Goal: Task Accomplishment & Management: Manage account settings

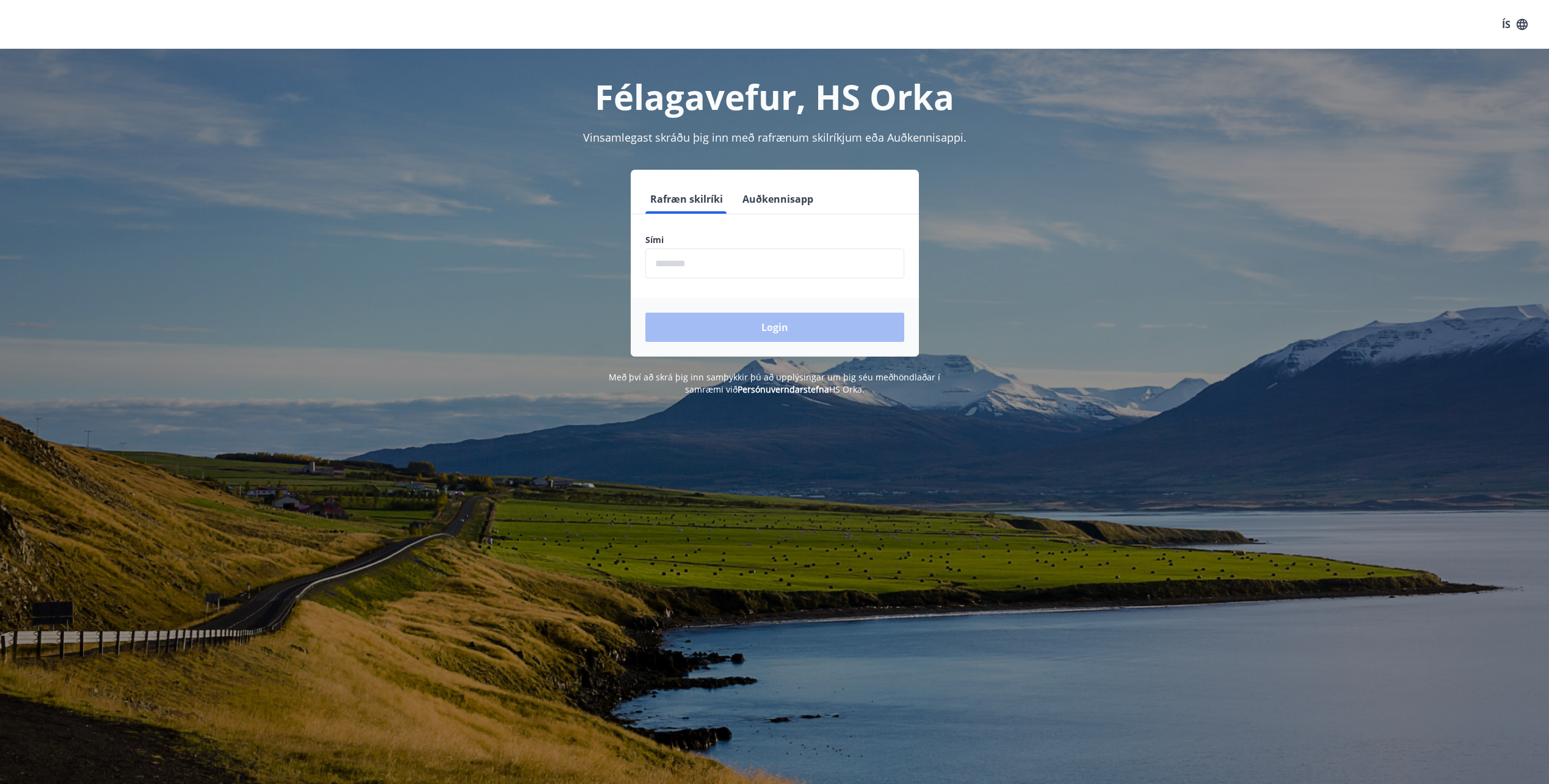
click at [693, 246] on div "Sími ​" at bounding box center [774, 256] width 259 height 45
click at [692, 239] on label "Sími" at bounding box center [774, 240] width 259 height 12
click at [700, 246] on div "Sími ​" at bounding box center [774, 256] width 259 height 45
click at [703, 243] on label "Sími" at bounding box center [774, 240] width 259 height 12
drag, startPoint x: 649, startPoint y: 229, endPoint x: 650, endPoint y: 240, distance: 11.0
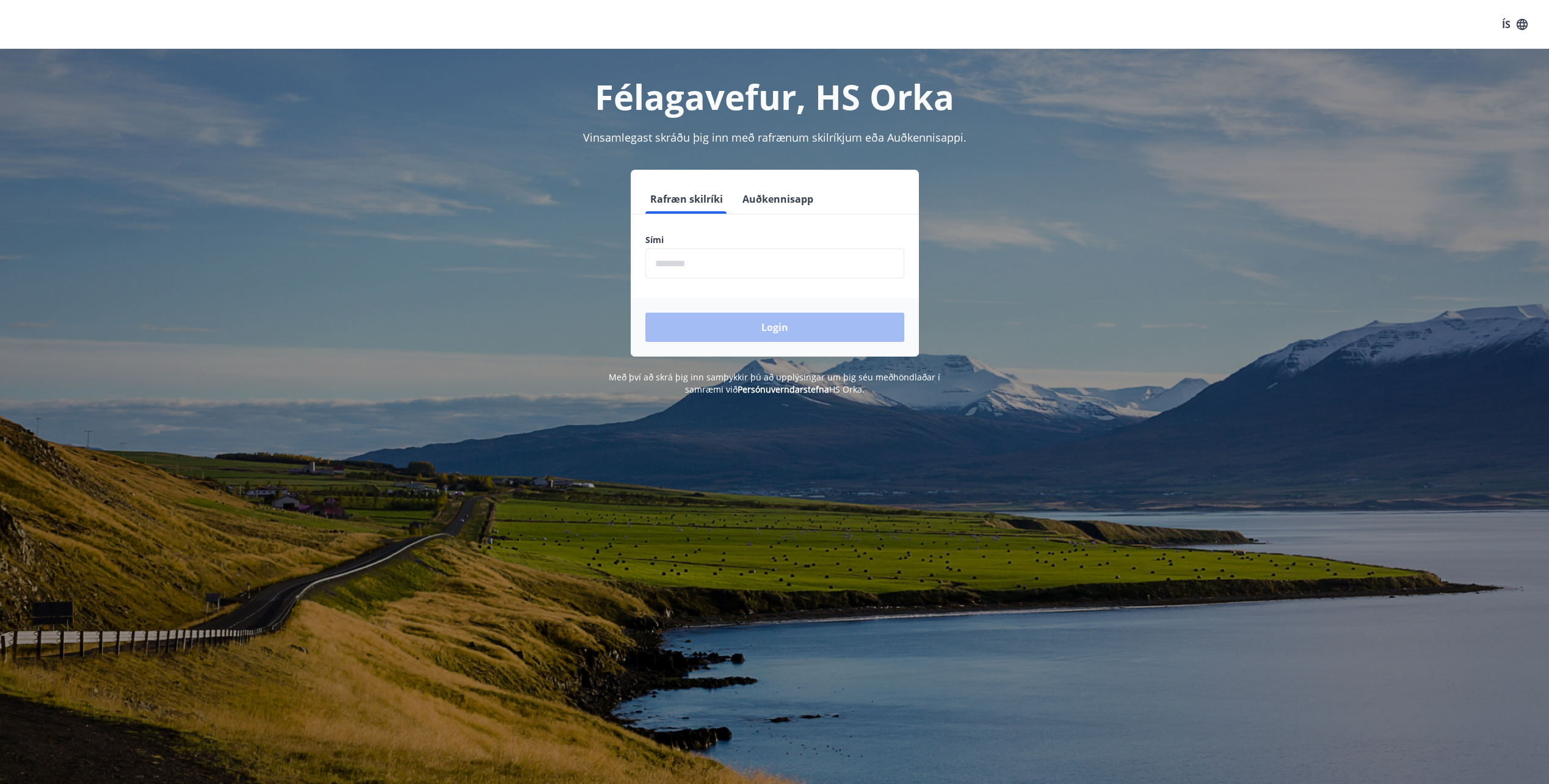
click at [649, 230] on form "Rafræn skilríki Auðkennisapp Sími ​ Login" at bounding box center [774, 270] width 288 height 172
click at [651, 239] on label "Sími" at bounding box center [774, 240] width 259 height 12
click at [764, 200] on button "Auðkennisapp" at bounding box center [778, 199] width 80 height 29
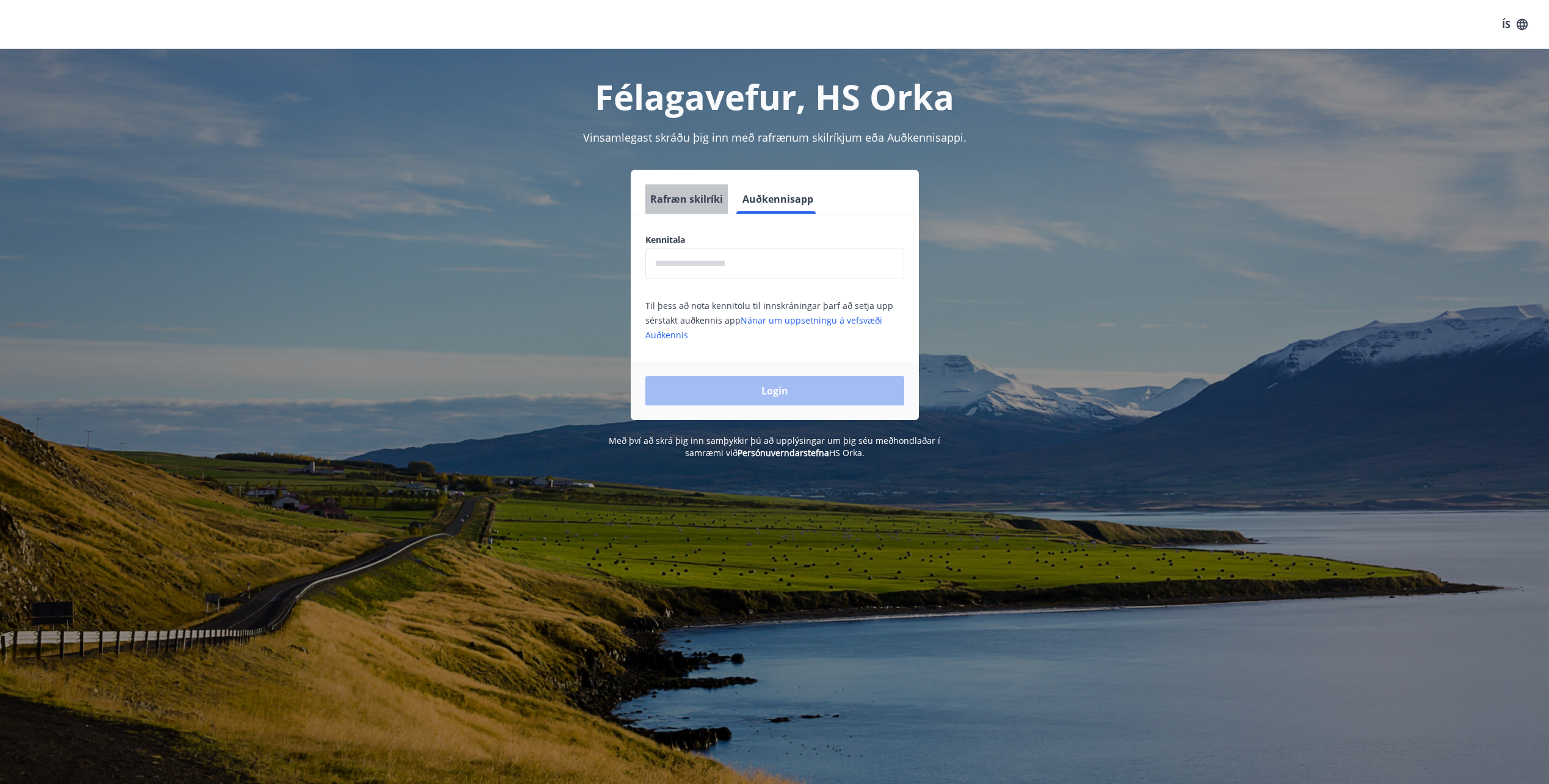
click at [705, 194] on button "Rafræn skilríki" at bounding box center [686, 199] width 82 height 29
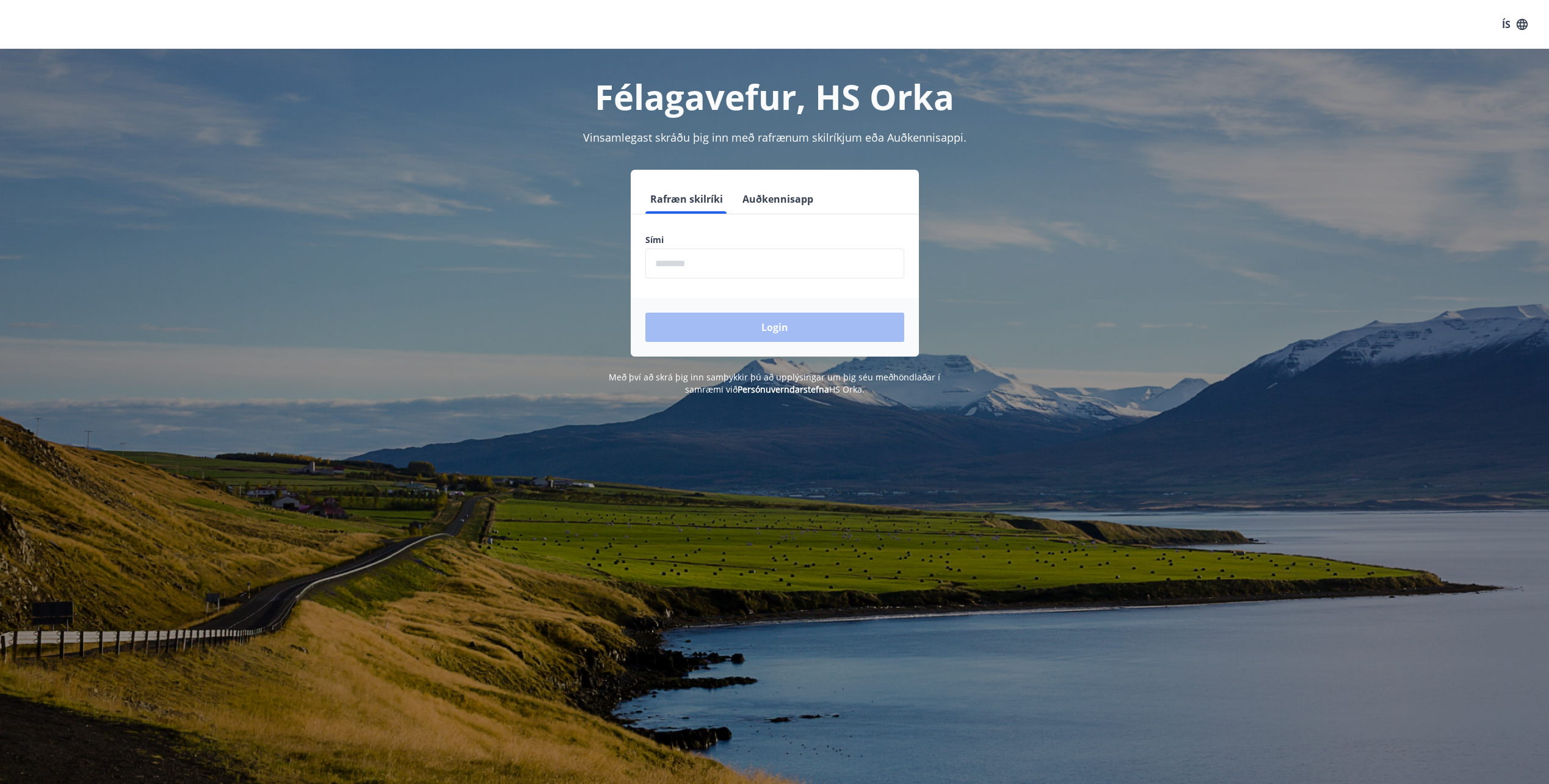
click at [652, 244] on label "Sími" at bounding box center [774, 240] width 259 height 12
click at [679, 243] on label "Sími" at bounding box center [774, 240] width 259 height 12
click at [675, 241] on label "Sími" at bounding box center [774, 240] width 259 height 12
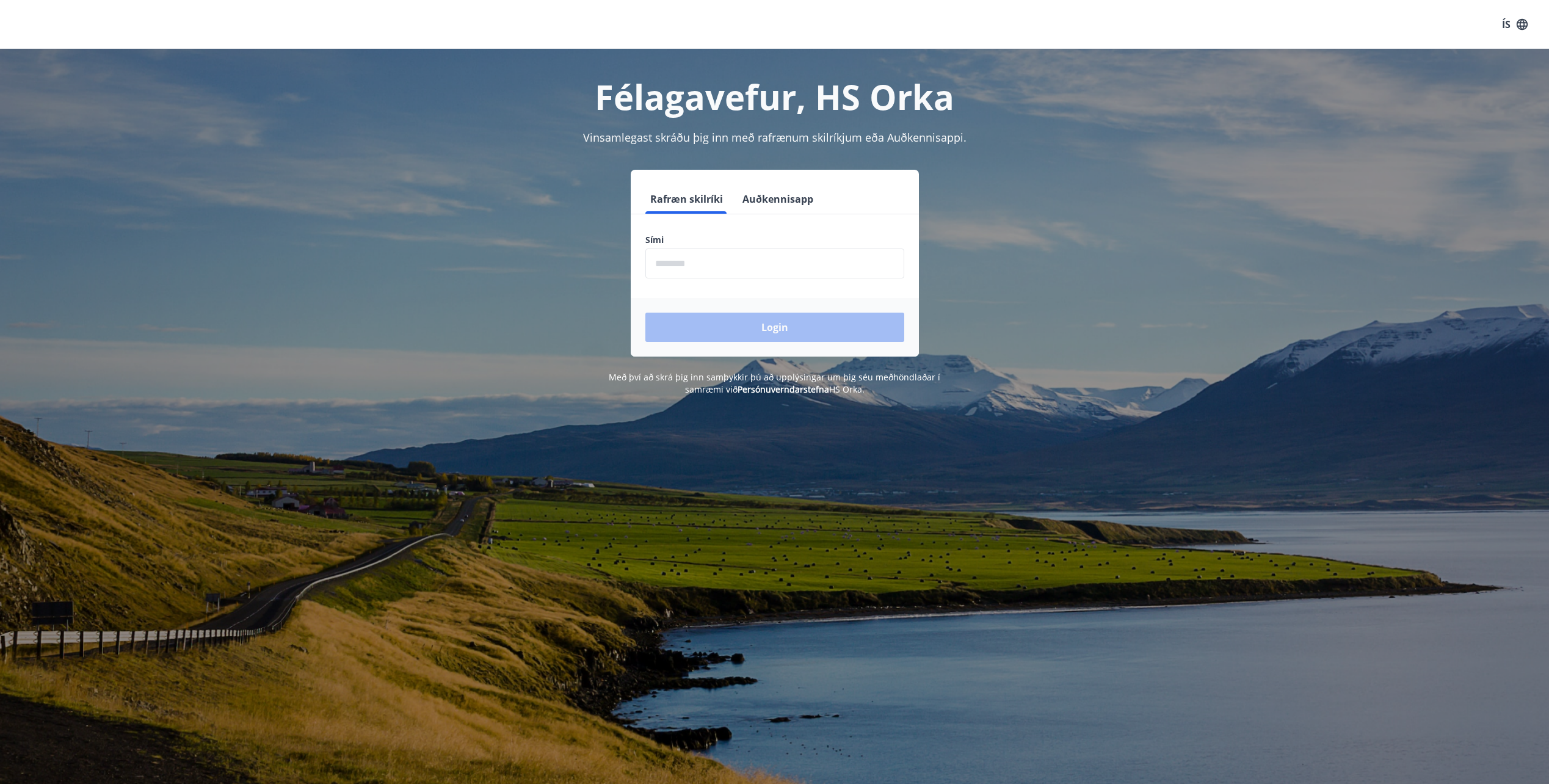
click at [506, 285] on div "Rafræn skilríki Auðkennisapp Sími ​ Login" at bounding box center [774, 262] width 849 height 186
click at [667, 237] on label "Sími" at bounding box center [774, 240] width 259 height 12
click at [664, 239] on label "Sími" at bounding box center [774, 240] width 259 height 12
click at [500, 466] on div "Félagavefur, HS Orka Vinsamlegast skráðu þig inn með rafrænum skilríkjum eða Au…" at bounding box center [774, 441] width 1549 height 784
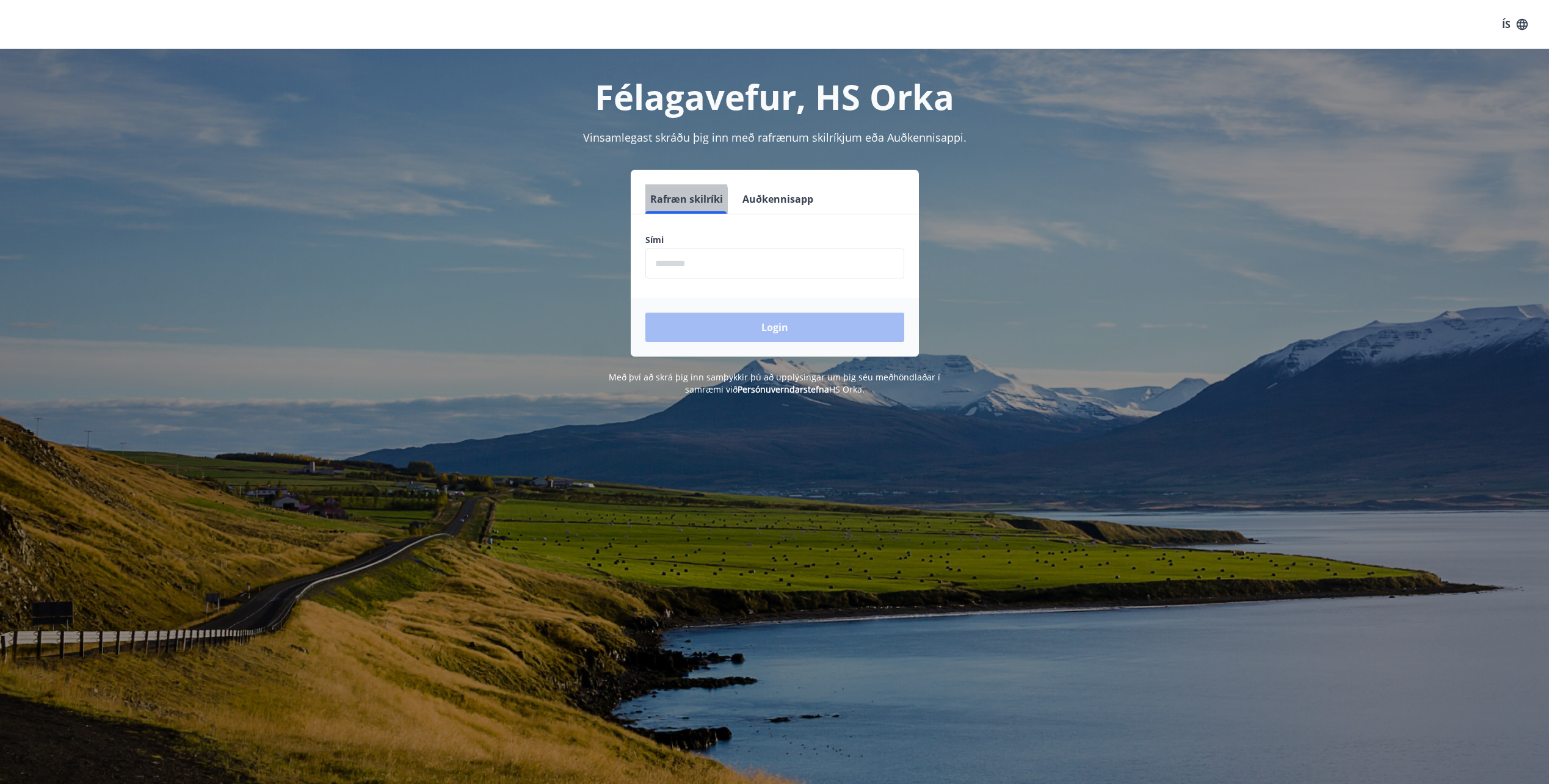
click at [660, 204] on button "Rafræn skilríki" at bounding box center [686, 199] width 82 height 29
click at [660, 203] on button "Rafræn skilríki" at bounding box center [686, 199] width 82 height 29
drag, startPoint x: 659, startPoint y: 202, endPoint x: 551, endPoint y: 201, distance: 108.0
click at [551, 201] on div "Rafræn skilríki Auðkennisapp Sími ​ Login" at bounding box center [774, 262] width 849 height 186
click at [661, 240] on label "Sími" at bounding box center [774, 240] width 259 height 12
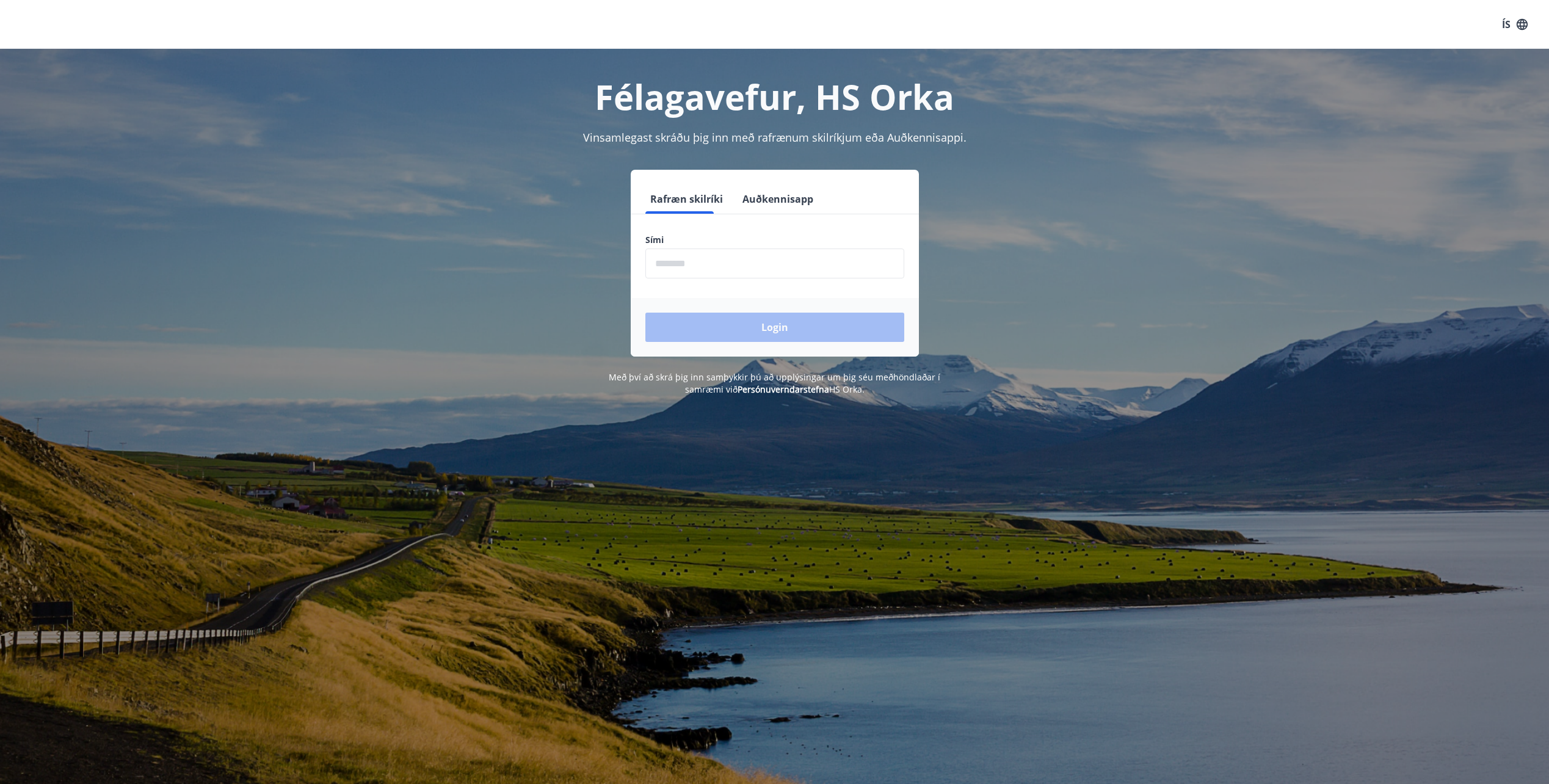
click at [661, 240] on label "Sími" at bounding box center [774, 240] width 259 height 12
click at [667, 241] on label "Sími" at bounding box center [774, 240] width 259 height 12
drag, startPoint x: 659, startPoint y: 238, endPoint x: 1395, endPoint y: 127, distance: 744.3
click at [1379, 150] on div "Félagavefur, HS Orka Vinsamlegast skráðu þig inn með rafrænum skilríkjum eða Au…" at bounding box center [774, 222] width 1549 height 347
